Goal: Transaction & Acquisition: Purchase product/service

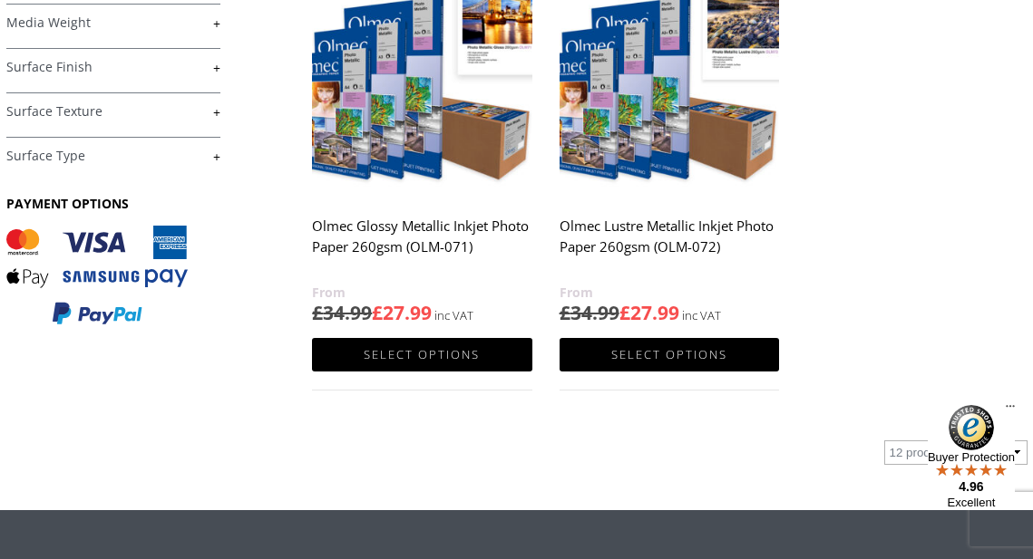
scroll to position [423, 0]
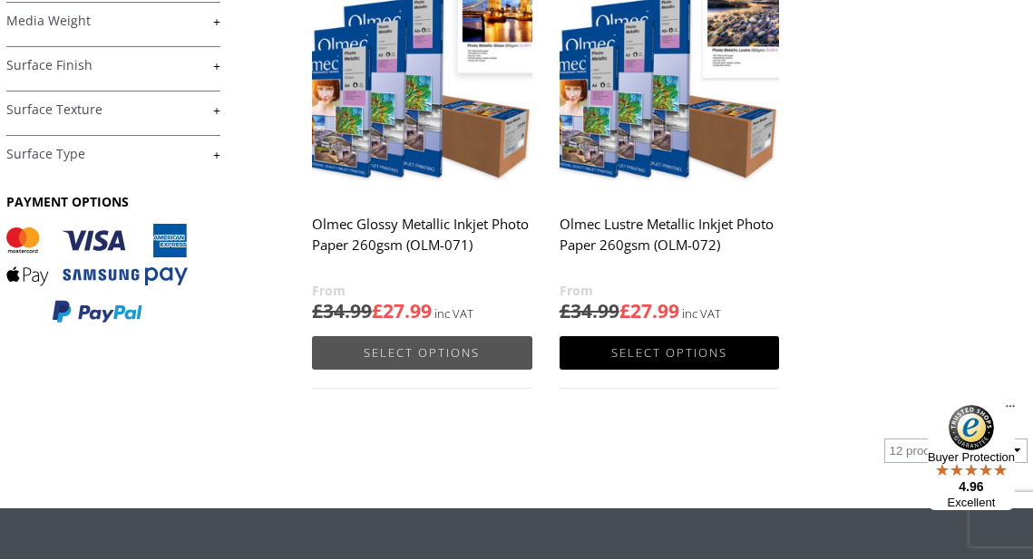
click at [411, 343] on link "Select options" at bounding box center [421, 353] width 219 height 34
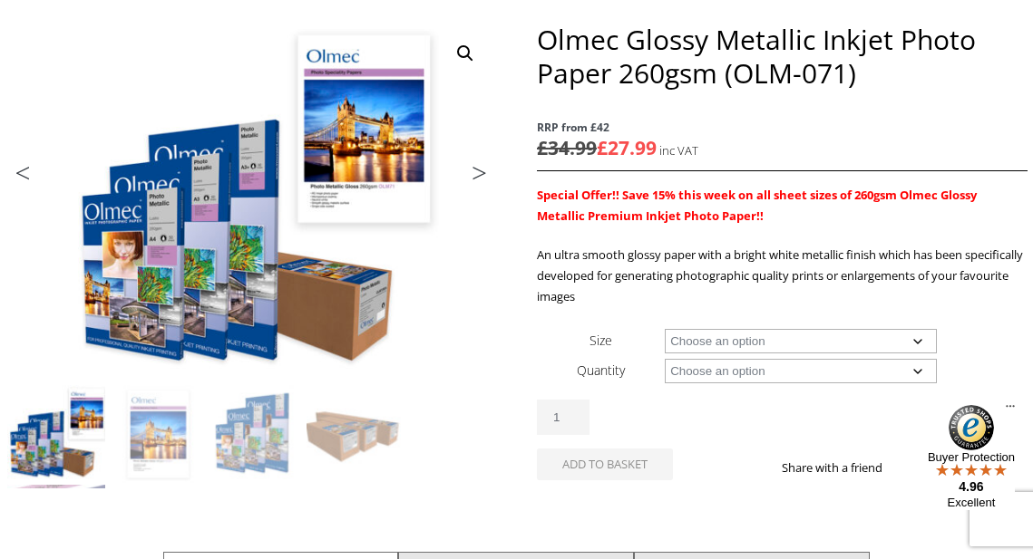
scroll to position [230, 0]
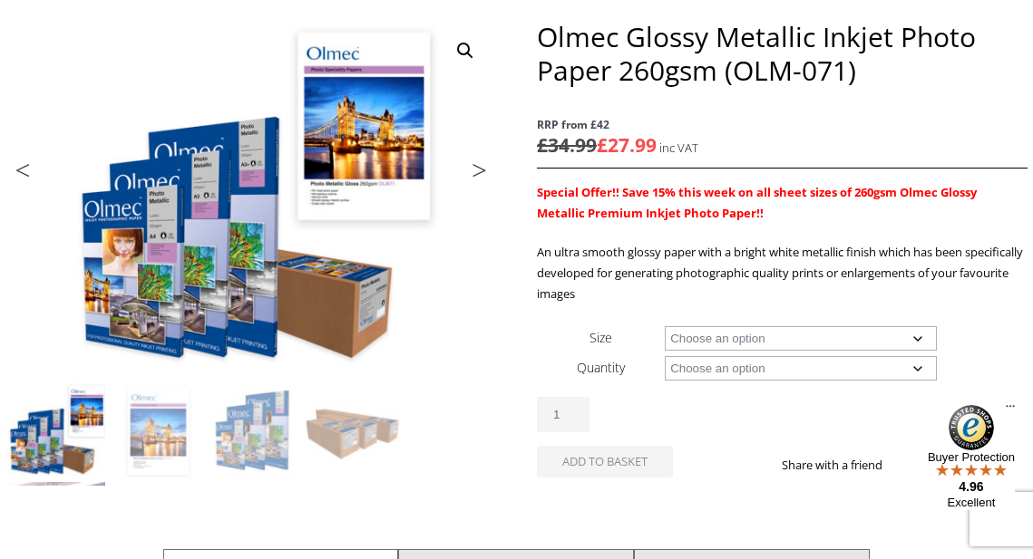
click at [918, 335] on select "Choose an option A4 Sheet A3 Sheet A3+ Sheet A2 Sheet 17" Wide Roll 24" Wide Ro…" at bounding box center [801, 338] width 272 height 24
select select "a3-sheet"
click at [916, 367] on select "Choose an option 50 Sheets" at bounding box center [801, 368] width 272 height 24
select select "50-sheets"
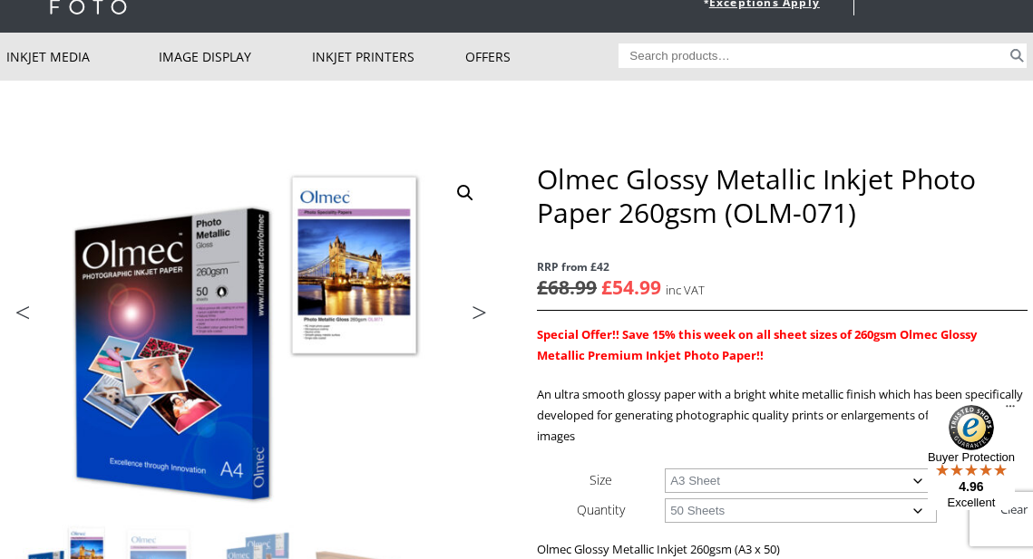
scroll to position [83, 0]
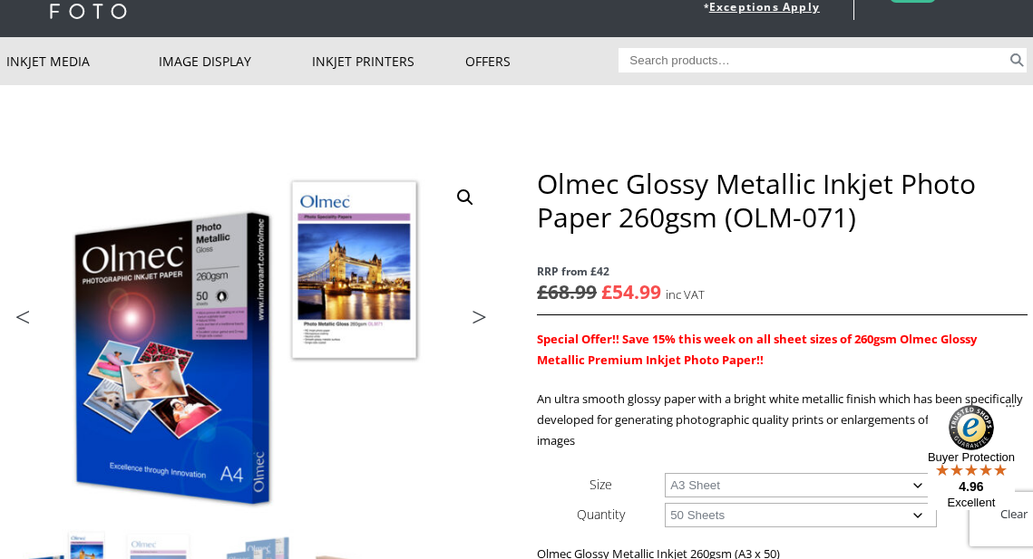
click at [916, 485] on select "Choose an option A4 Sheet A3 Sheet A3+ Sheet A2 Sheet" at bounding box center [801, 485] width 272 height 24
select select "a4-sheet"
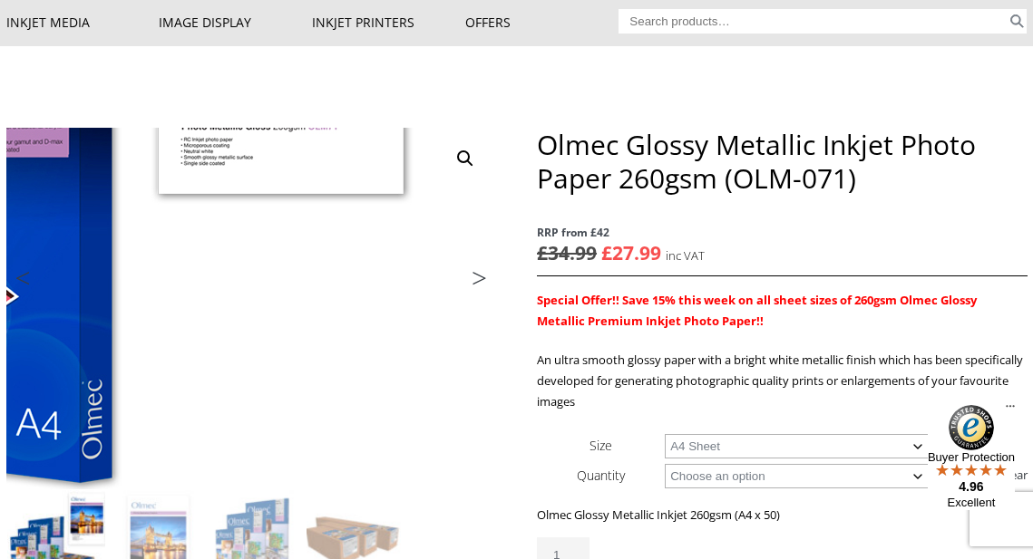
scroll to position [126, 0]
